Goal: Information Seeking & Learning: Learn about a topic

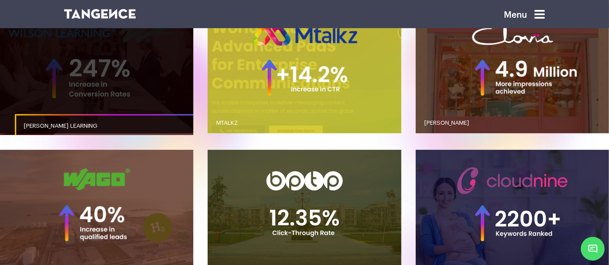
click at [164, 90] on link "button" at bounding box center [96, 68] width 193 height 129
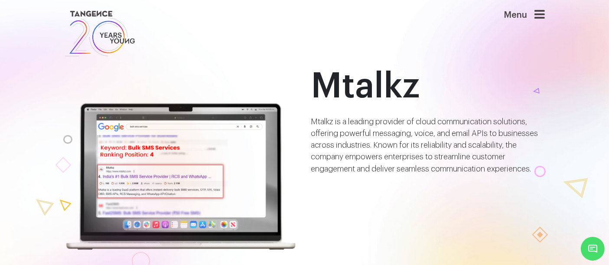
click at [306, 173] on div "Mtalkz Mtalkz is a leading provider of cloud communication solutions, offering …" at bounding box center [428, 159] width 247 height 185
click at [294, 138] on img at bounding box center [181, 177] width 234 height 150
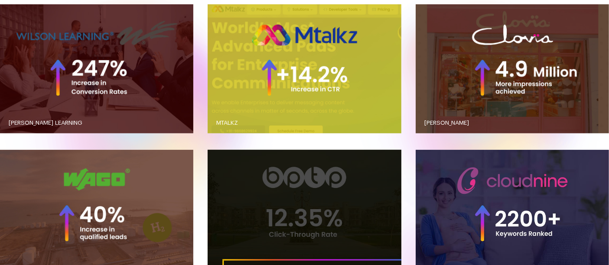
click at [269, 176] on link "button" at bounding box center [304, 214] width 193 height 129
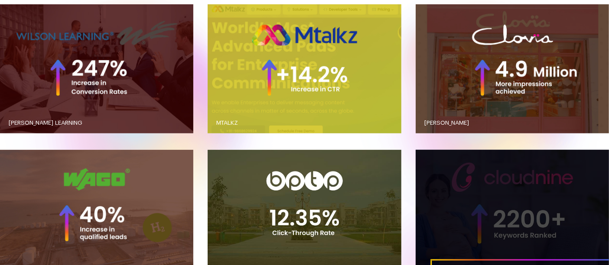
click at [463, 179] on link "button" at bounding box center [512, 214] width 193 height 129
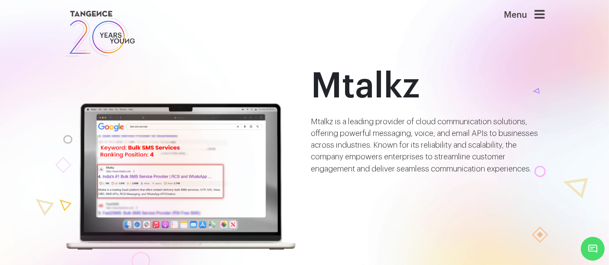
click at [546, 20] on icon at bounding box center [540, 15] width 10 height 12
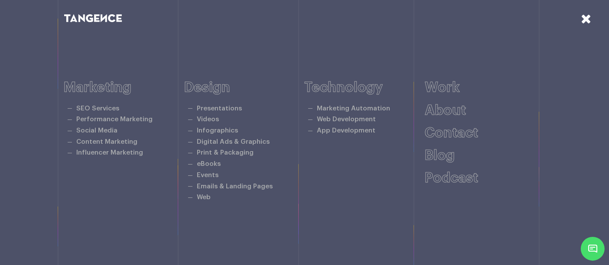
click at [582, 20] on icon at bounding box center [586, 18] width 10 height 13
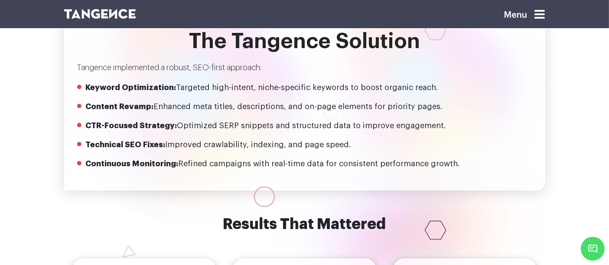
scroll to position [728, 0]
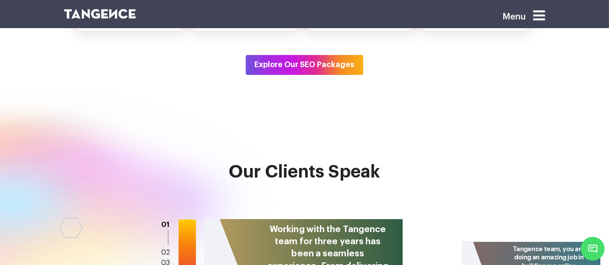
scroll to position [3200, 0]
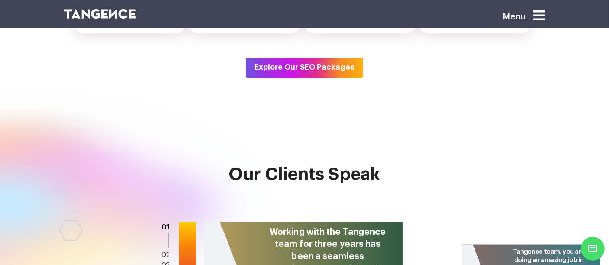
click at [546, 17] on icon at bounding box center [540, 16] width 12 height 14
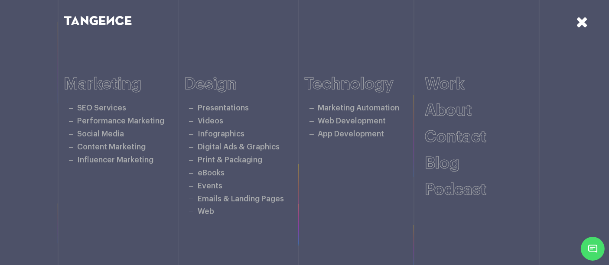
click at [582, 24] on icon at bounding box center [582, 21] width 12 height 15
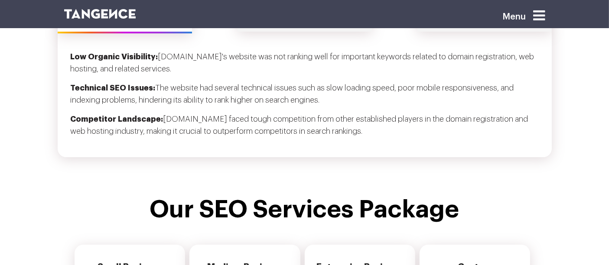
scroll to position [2936, 0]
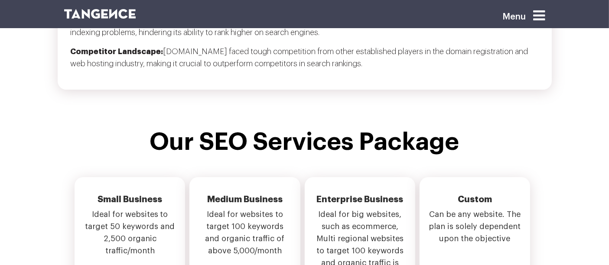
click at [540, 19] on icon at bounding box center [540, 16] width 12 height 14
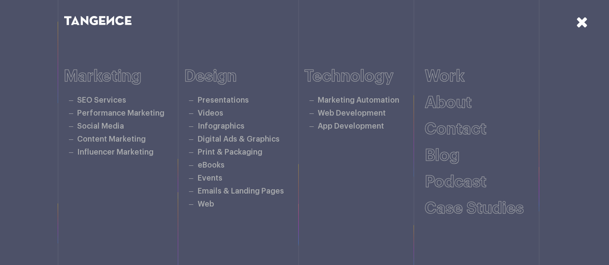
scroll to position [3258, 0]
click at [587, 23] on icon at bounding box center [582, 21] width 12 height 15
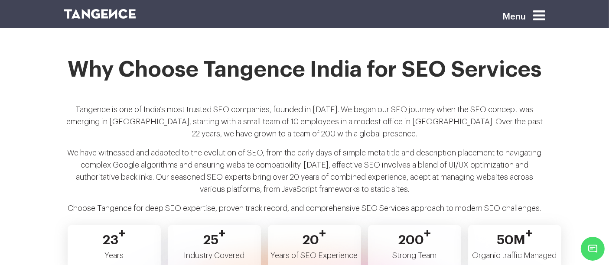
scroll to position [1620, 0]
click at [81, 104] on p "Tangence is one of India’s most trusted SEO companies, founded in [DATE]. We be…" at bounding box center [304, 125] width 481 height 43
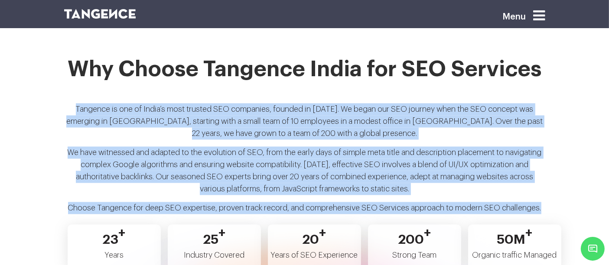
click at [541, 203] on p "Choose Tangence for deep SEO expertise, proven track record, and comprehensive …" at bounding box center [304, 212] width 481 height 19
copy div "Tangence is one of India’s most trusted SEO companies, founded in [DATE]. We be…"
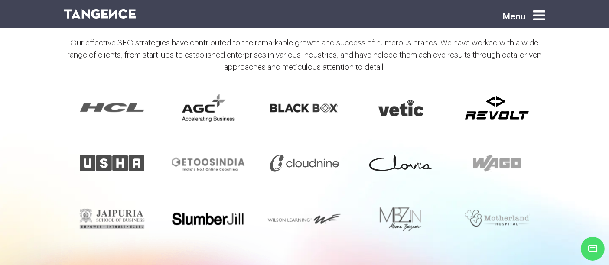
scroll to position [607, 0]
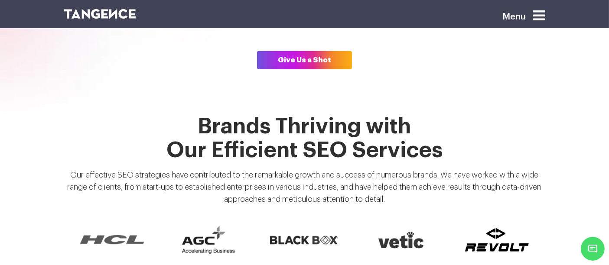
click at [75, 169] on p "Our effective SEO strategies have contributed to the remarkable growth and succ…" at bounding box center [304, 190] width 481 height 43
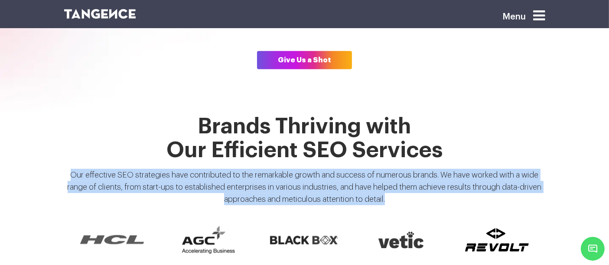
click at [410, 182] on p "Our effective SEO strategies have contributed to the remarkable growth and succ…" at bounding box center [304, 190] width 481 height 43
copy div "Our effective SEO strategies have contributed to the remarkable growth and succ…"
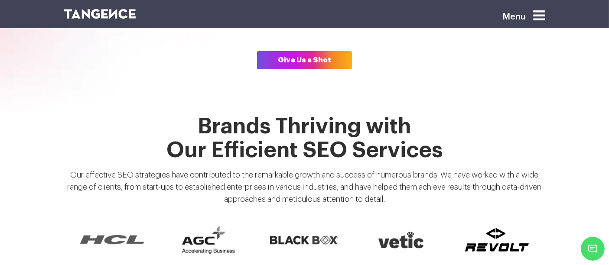
click at [441, 121] on h1 "Brands Thriving with Our Efficient SEO Services" at bounding box center [304, 139] width 481 height 48
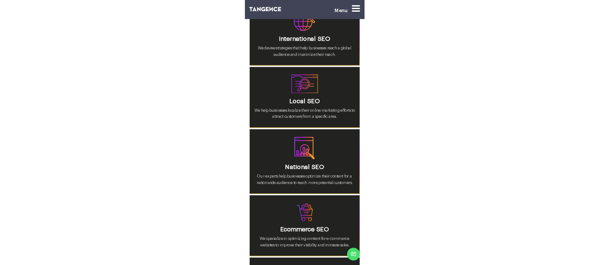
scroll to position [2073, 0]
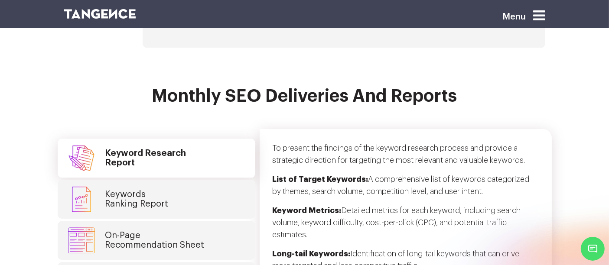
click at [152, 149] on h4 "Keyword Research Report" at bounding box center [145, 158] width 81 height 19
click at [154, 204] on link "Keywords Ranking Report" at bounding box center [157, 199] width 198 height 39
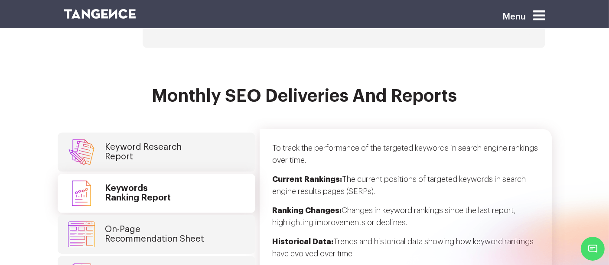
click at [154, 215] on link "On-Page Recommendation Sheet" at bounding box center [157, 234] width 198 height 39
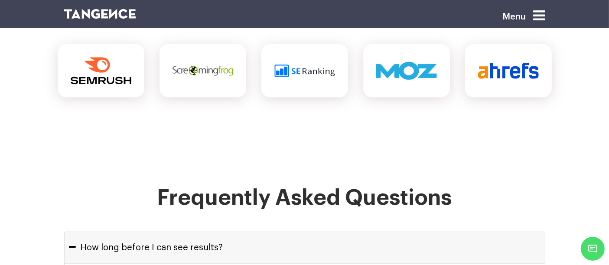
scroll to position [3705, 0]
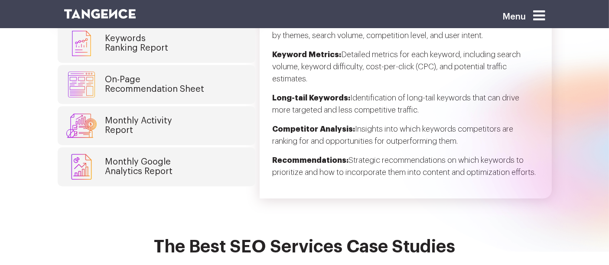
scroll to position [2245, 0]
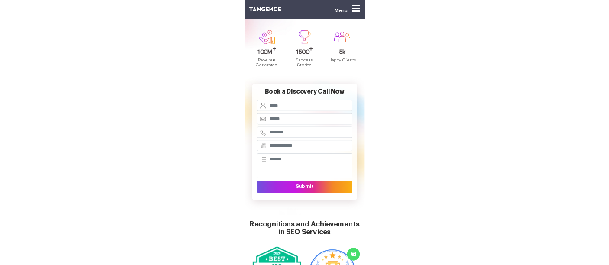
scroll to position [138, 0]
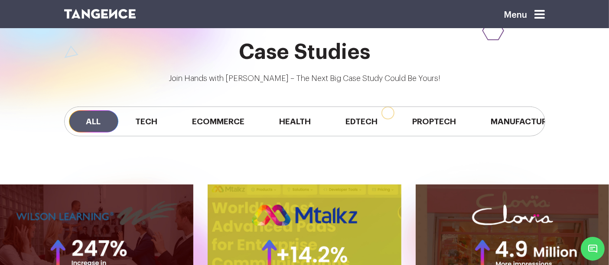
scroll to position [607, 0]
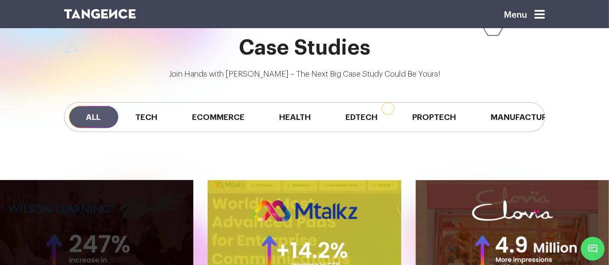
click at [168, 194] on link "button" at bounding box center [96, 244] width 193 height 129
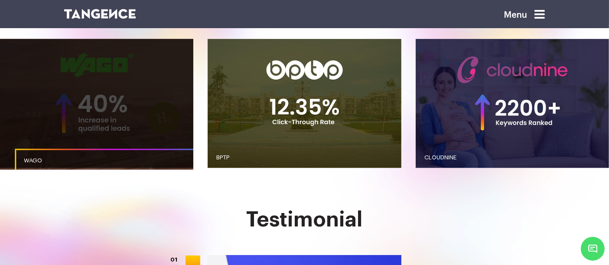
scroll to position [895, 0]
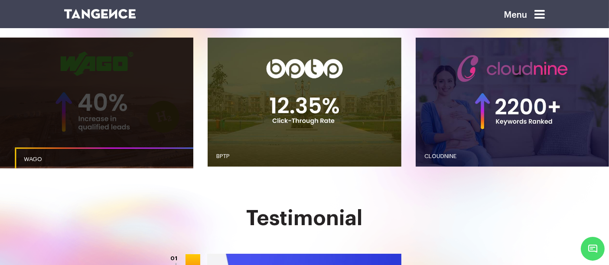
click at [122, 114] on link "button" at bounding box center [96, 102] width 193 height 129
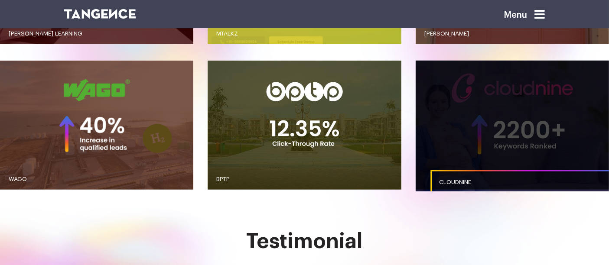
scroll to position [862, 0]
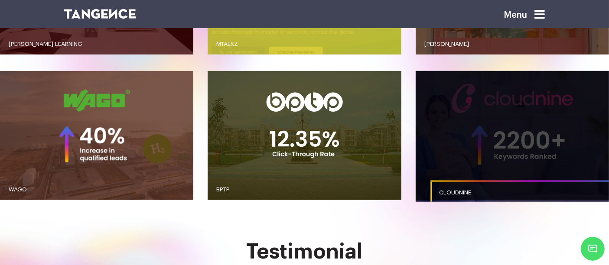
click at [515, 139] on link "button" at bounding box center [512, 135] width 193 height 129
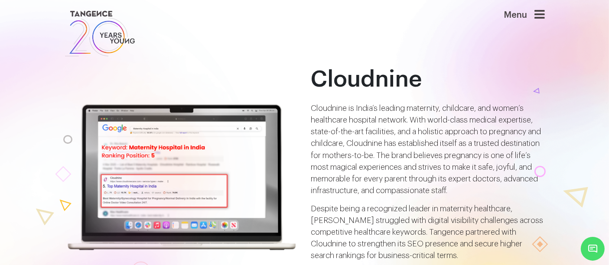
click at [380, 50] on link at bounding box center [263, 34] width 399 height 50
